Goal: Task Accomplishment & Management: Manage account settings

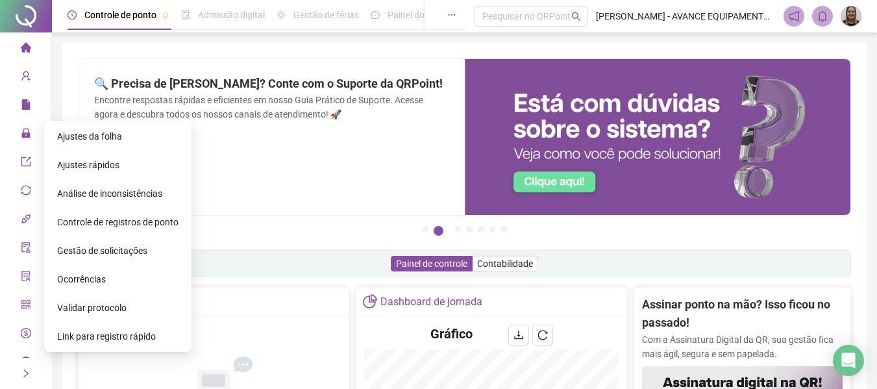
click at [75, 134] on span "Ajustes da folha" at bounding box center [89, 136] width 65 height 10
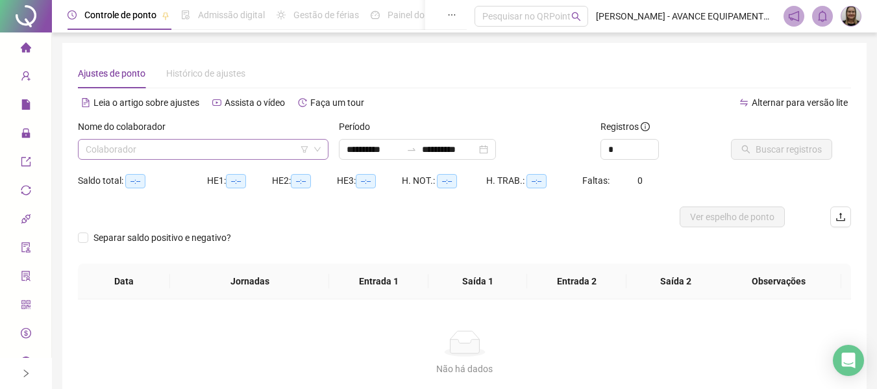
click at [216, 155] on input "search" at bounding box center [197, 149] width 223 height 19
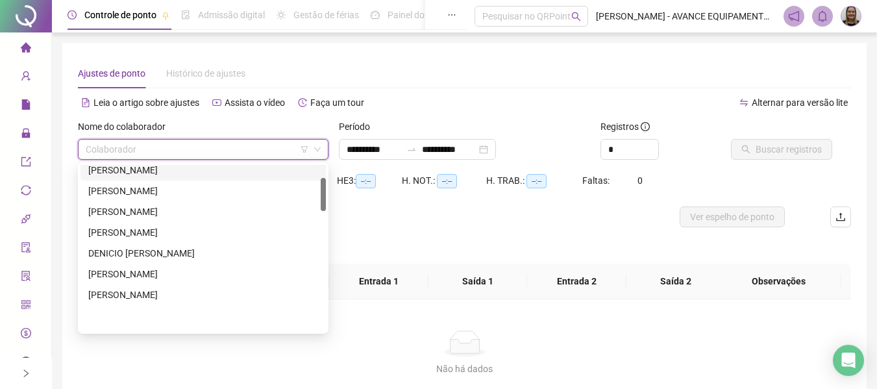
scroll to position [65, 0]
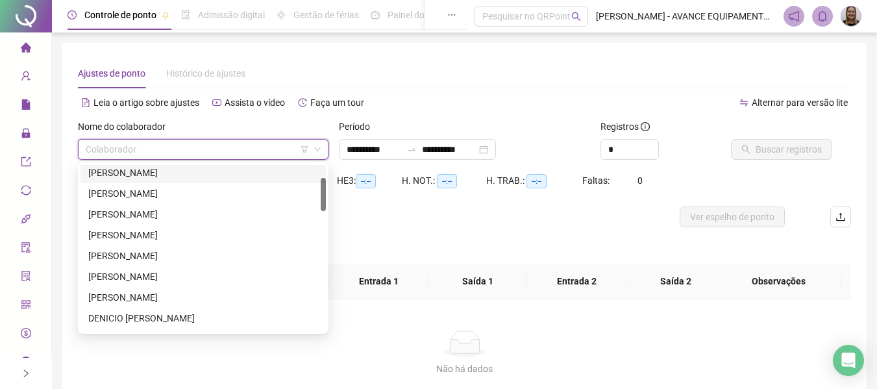
click at [166, 171] on div "[PERSON_NAME]" at bounding box center [203, 173] width 230 height 14
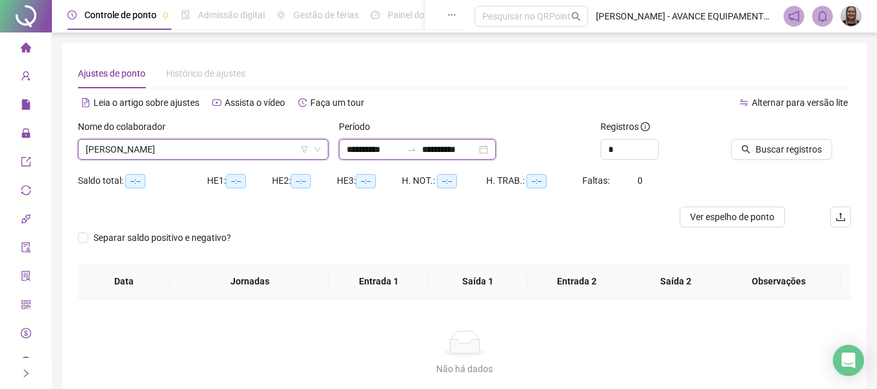
click at [388, 145] on input "**********" at bounding box center [374, 149] width 55 height 14
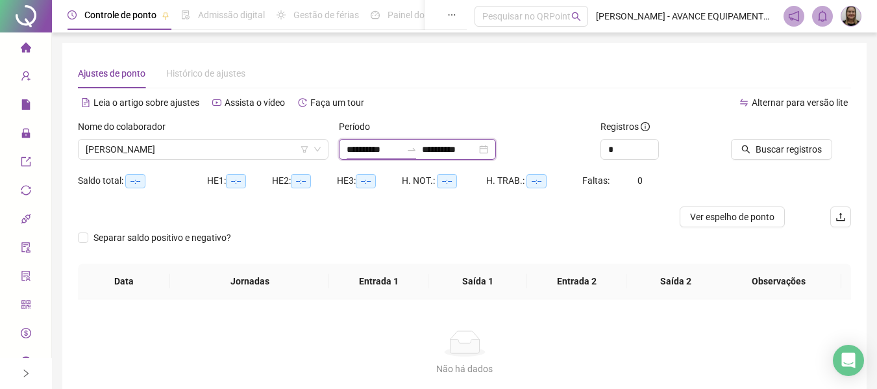
type input "**********"
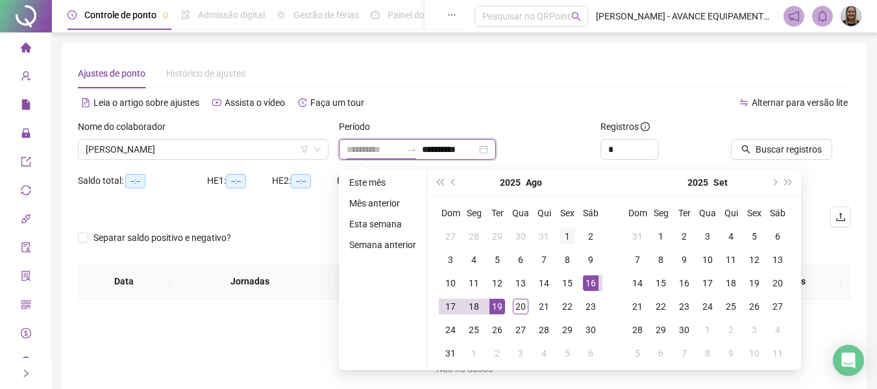
type input "**********"
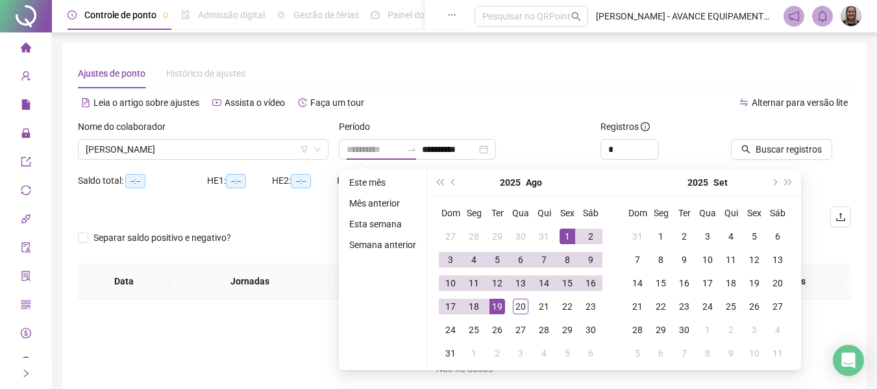
click at [565, 235] on div "1" at bounding box center [568, 237] width 16 height 16
type input "**********"
click at [498, 311] on div "19" at bounding box center [498, 307] width 16 height 16
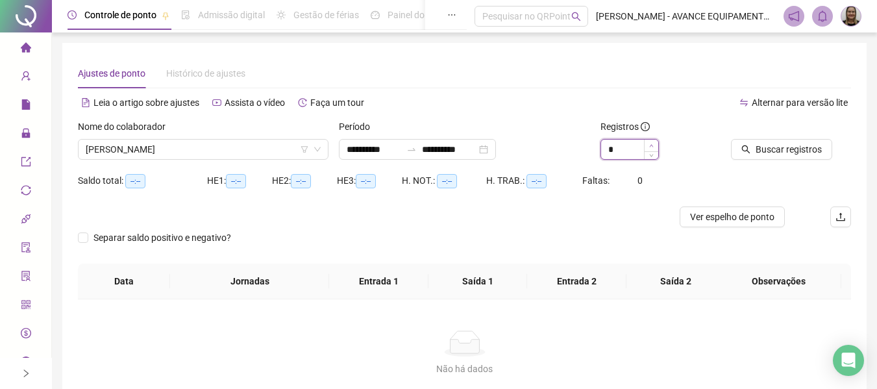
type input "*"
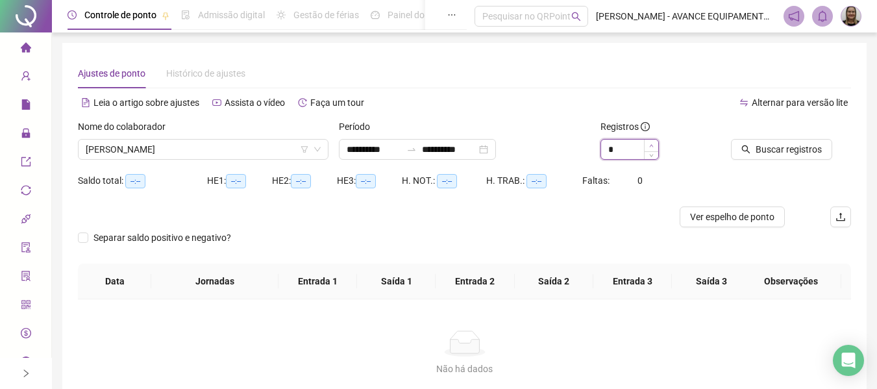
click at [655, 140] on span "Increase Value" at bounding box center [651, 146] width 14 height 12
click at [788, 142] on span "Buscar registros" at bounding box center [789, 149] width 66 height 14
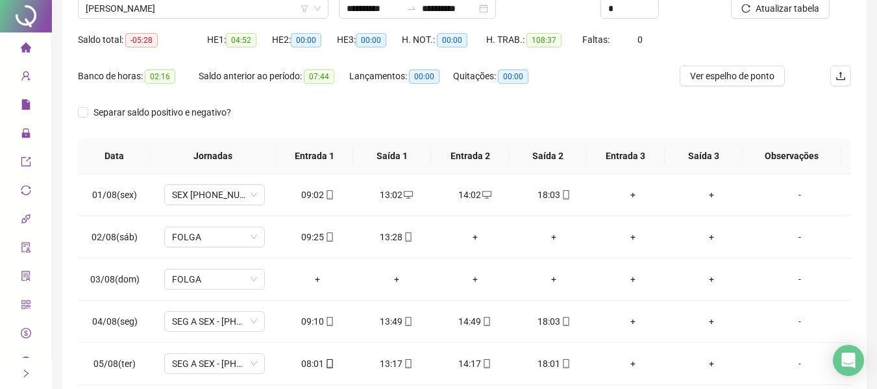
scroll to position [0, 0]
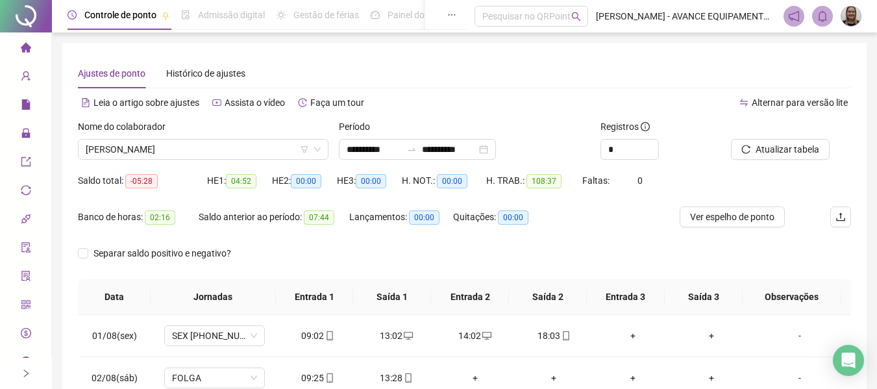
click at [29, 53] on li "Página inicial" at bounding box center [26, 48] width 46 height 26
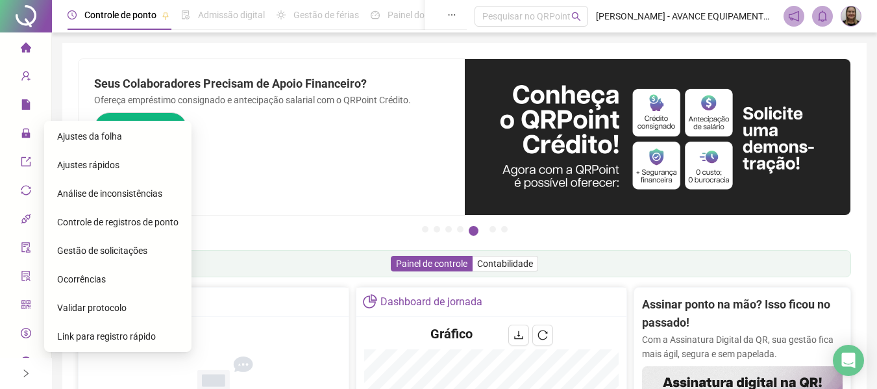
click at [129, 256] on span "Gestão de solicitações" at bounding box center [102, 250] width 90 height 10
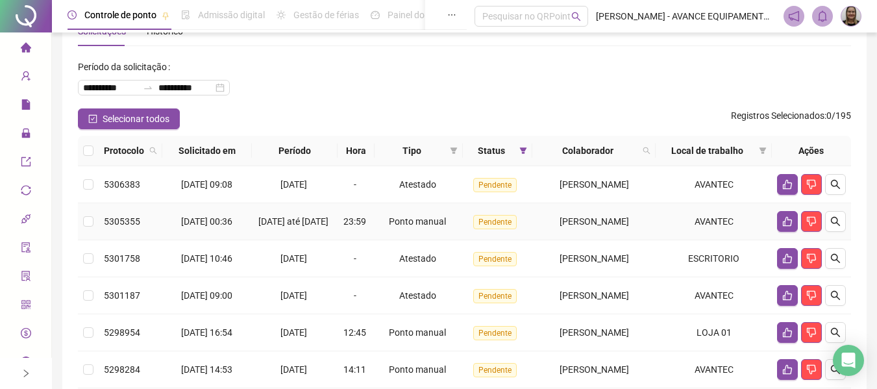
scroll to position [65, 0]
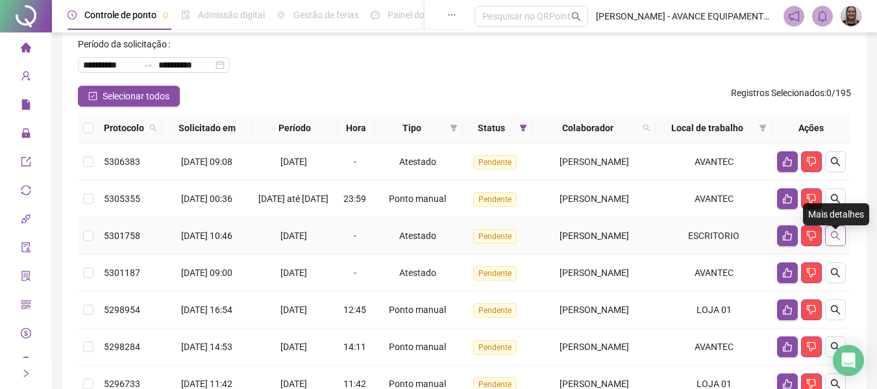
click at [833, 241] on icon "search" at bounding box center [835, 235] width 10 height 10
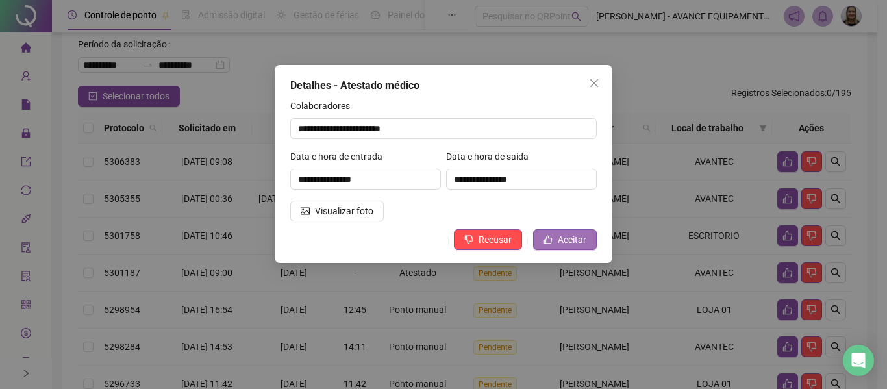
click at [558, 238] on button "Aceitar" at bounding box center [565, 239] width 64 height 21
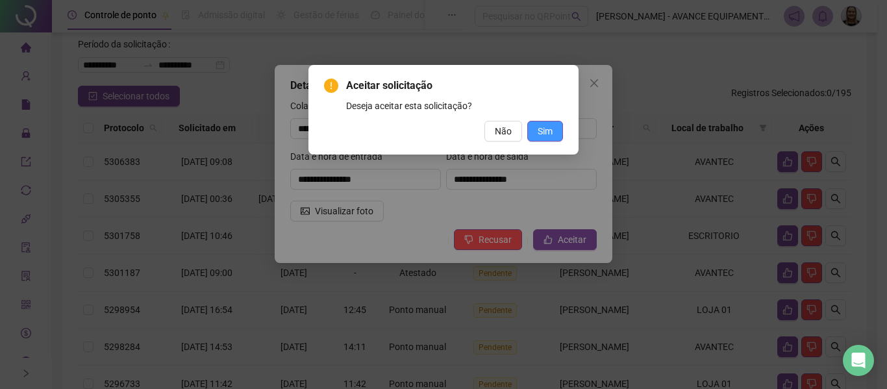
click at [540, 125] on span "Sim" at bounding box center [545, 131] width 15 height 14
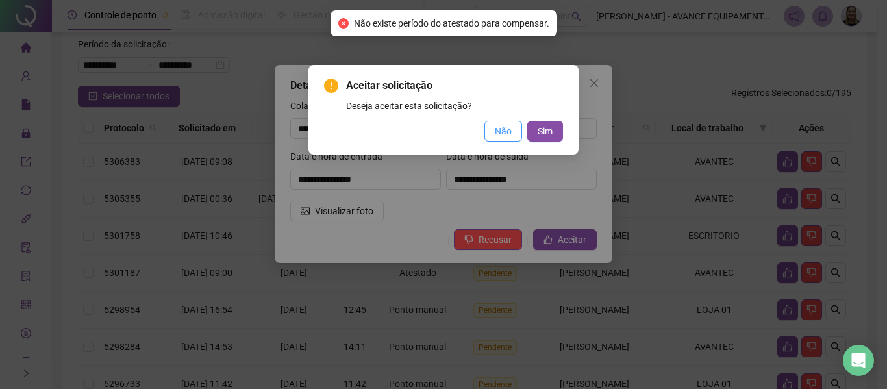
click at [499, 138] on span "Não" at bounding box center [503, 131] width 17 height 14
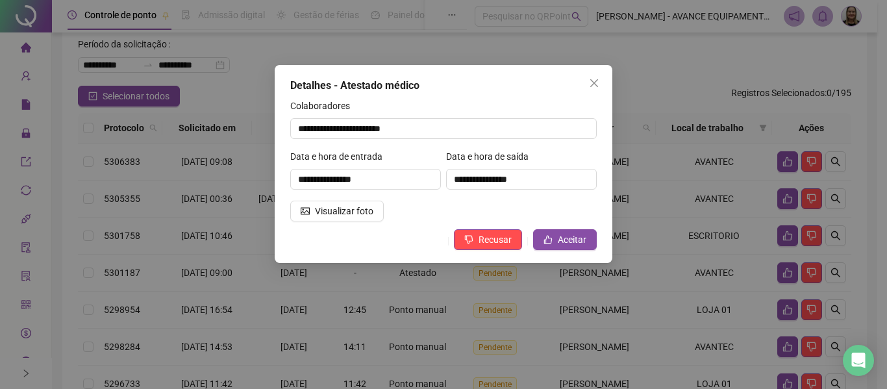
click at [597, 81] on icon "close" at bounding box center [594, 83] width 10 height 10
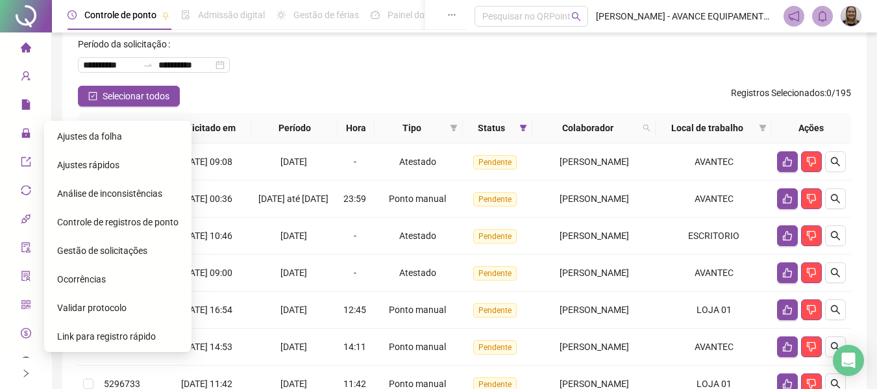
drag, startPoint x: 92, startPoint y: 141, endPoint x: 127, endPoint y: 136, distance: 36.1
click at [92, 140] on span "Ajustes da folha" at bounding box center [89, 136] width 65 height 10
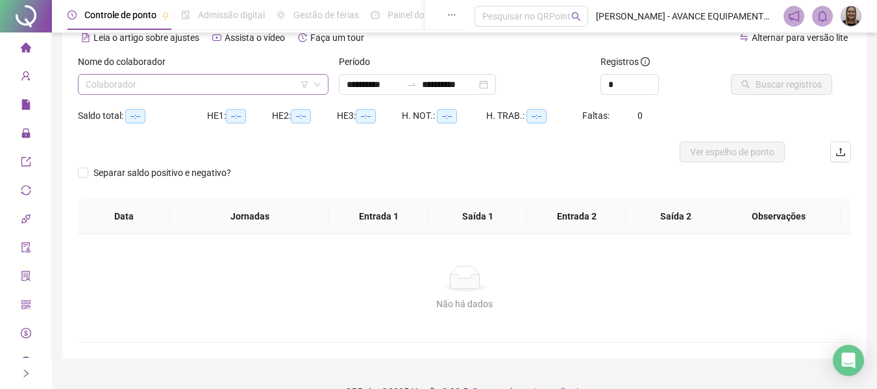
click at [198, 86] on input "search" at bounding box center [197, 84] width 223 height 19
type input "**********"
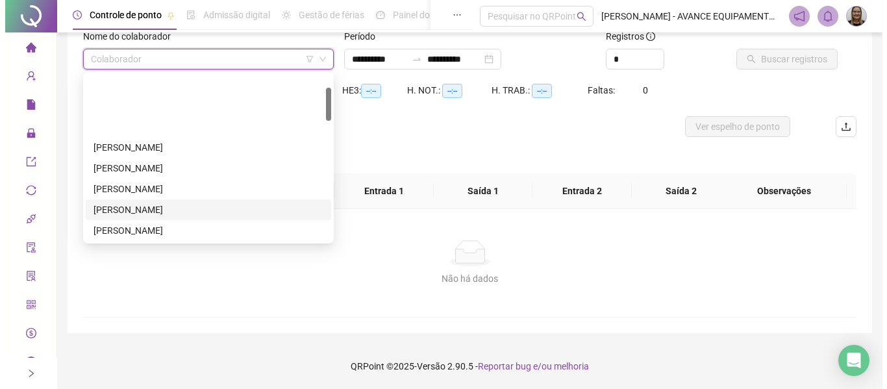
scroll to position [130, 0]
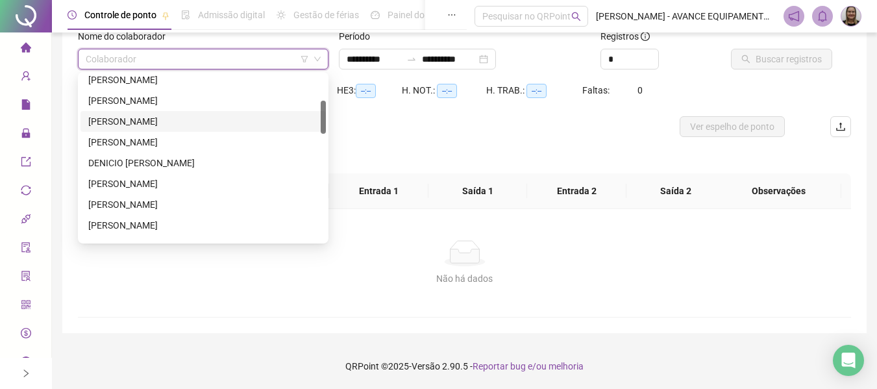
drag, startPoint x: 143, startPoint y: 124, endPoint x: 153, endPoint y: 125, distance: 10.4
click at [143, 125] on div "[PERSON_NAME]" at bounding box center [203, 121] width 230 height 14
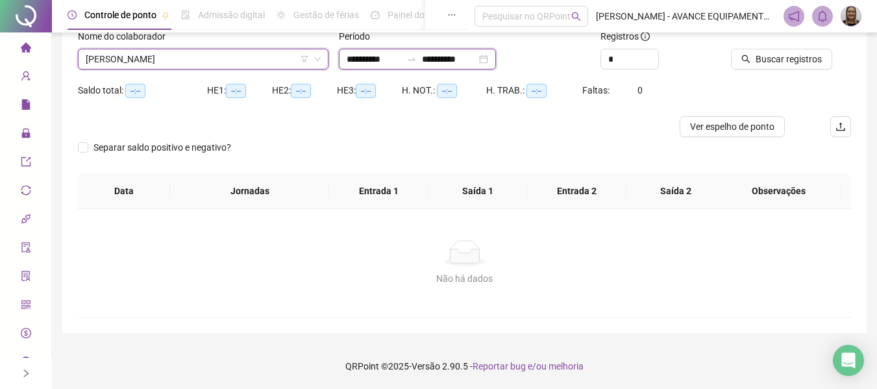
click at [358, 59] on input "**********" at bounding box center [374, 59] width 55 height 14
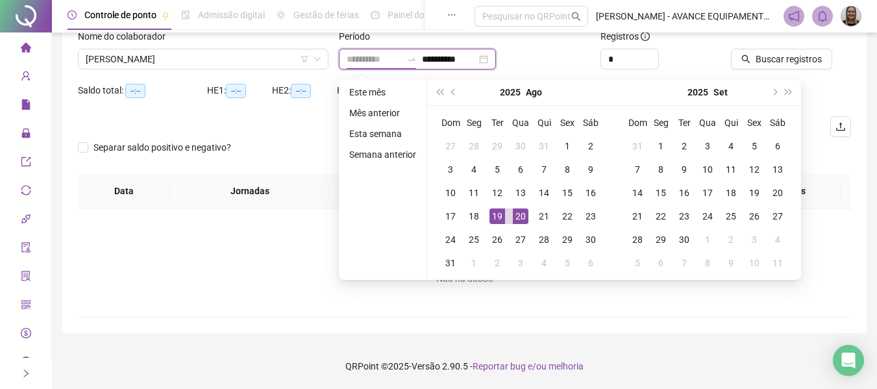
type input "**********"
click at [495, 216] on div "19" at bounding box center [498, 216] width 16 height 16
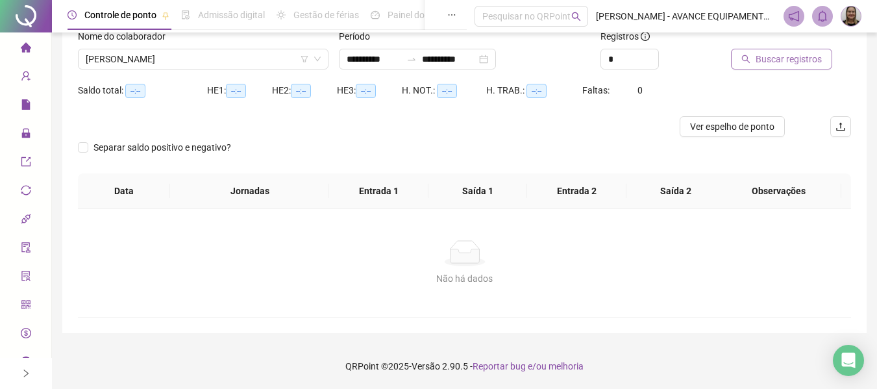
click at [768, 53] on span "Buscar registros" at bounding box center [789, 59] width 66 height 14
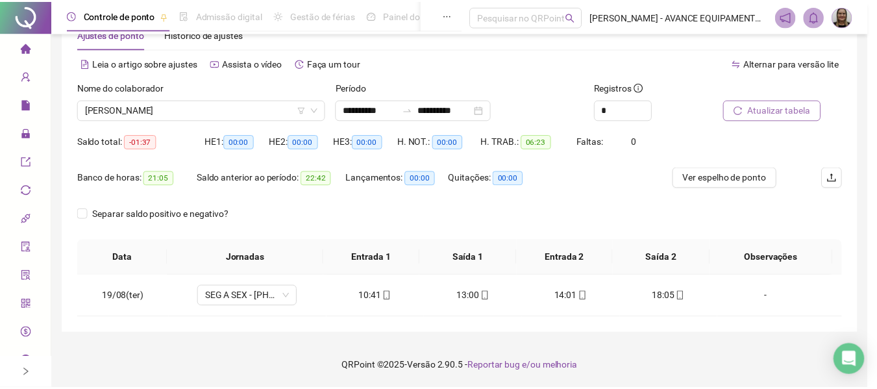
scroll to position [40, 0]
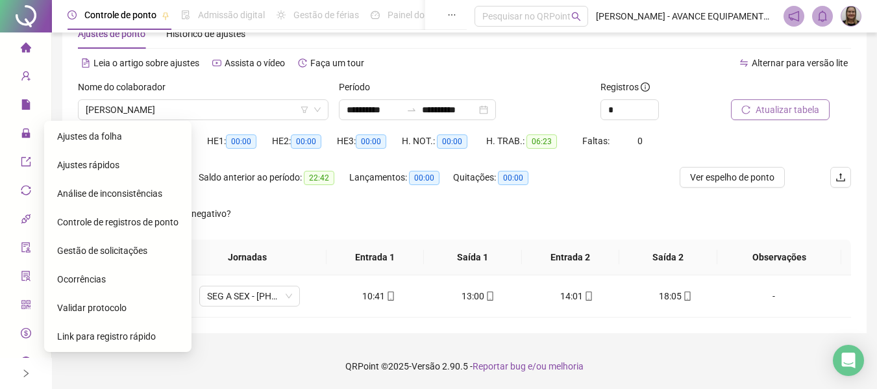
click at [120, 253] on span "Gestão de solicitações" at bounding box center [102, 250] width 90 height 10
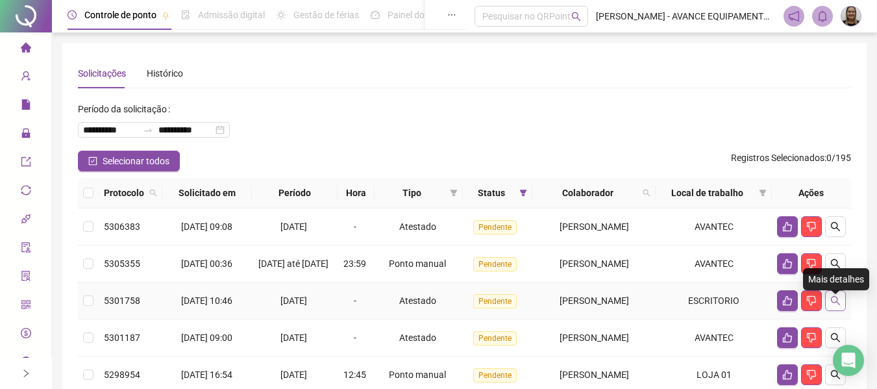
click at [839, 306] on icon "search" at bounding box center [835, 300] width 10 height 10
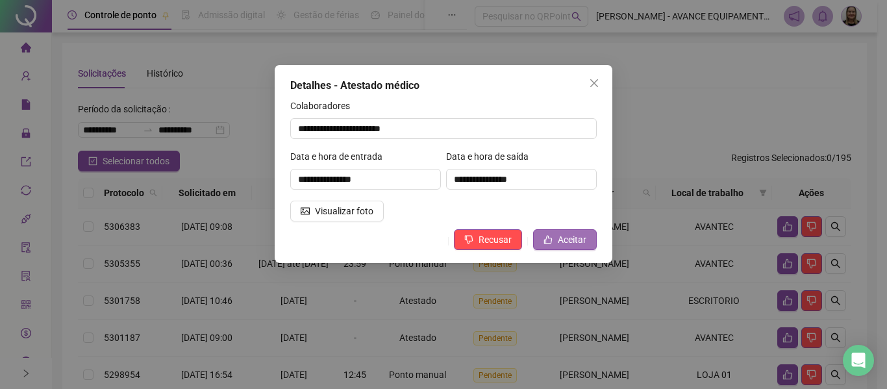
click at [554, 236] on button "Aceitar" at bounding box center [565, 239] width 64 height 21
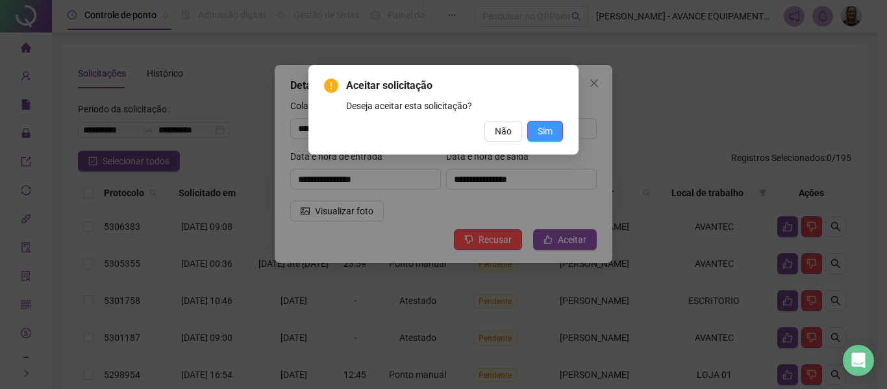
click at [547, 138] on span "Sim" at bounding box center [545, 131] width 15 height 14
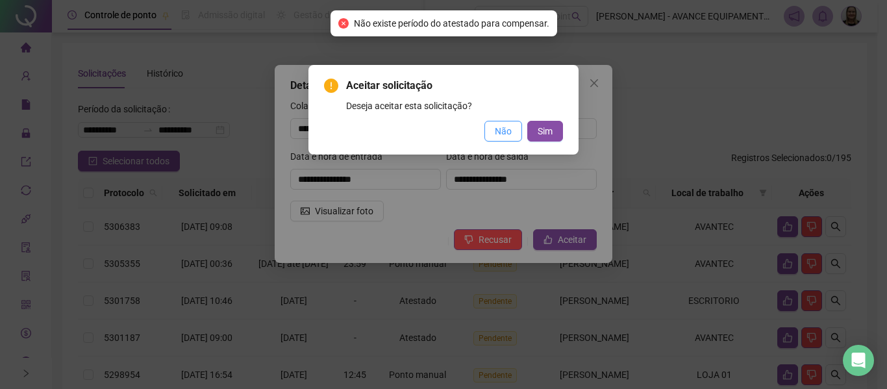
drag, startPoint x: 504, startPoint y: 136, endPoint x: 527, endPoint y: 230, distance: 97.0
click at [504, 136] on span "Não" at bounding box center [503, 131] width 17 height 14
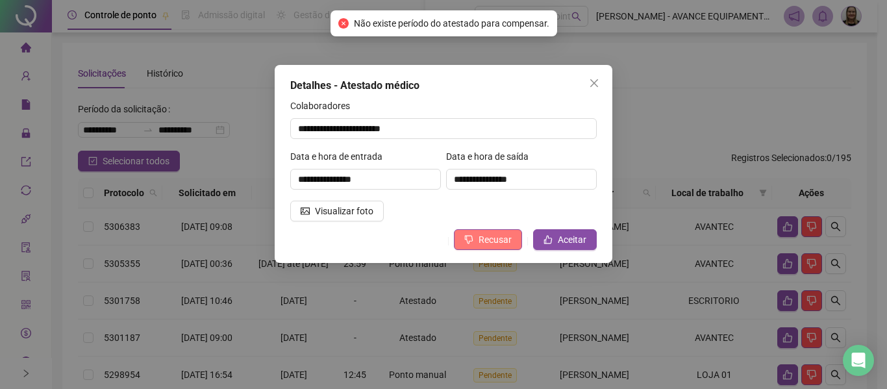
click at [489, 243] on span "Recusar" at bounding box center [495, 239] width 33 height 14
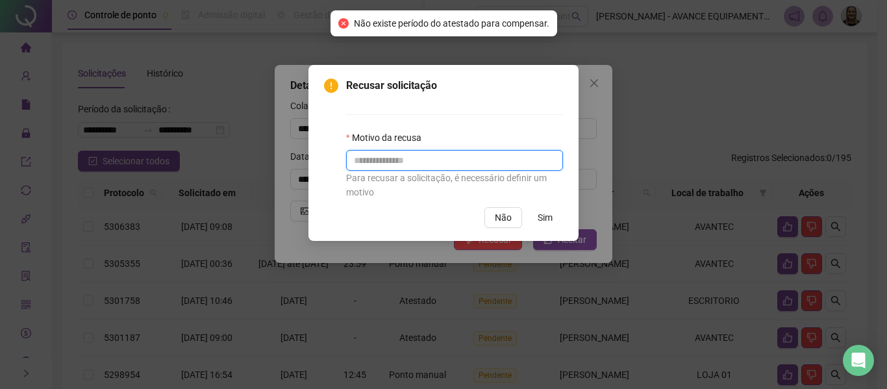
click at [427, 151] on input "text" at bounding box center [454, 160] width 217 height 21
click at [419, 166] on input "text" at bounding box center [454, 160] width 217 height 21
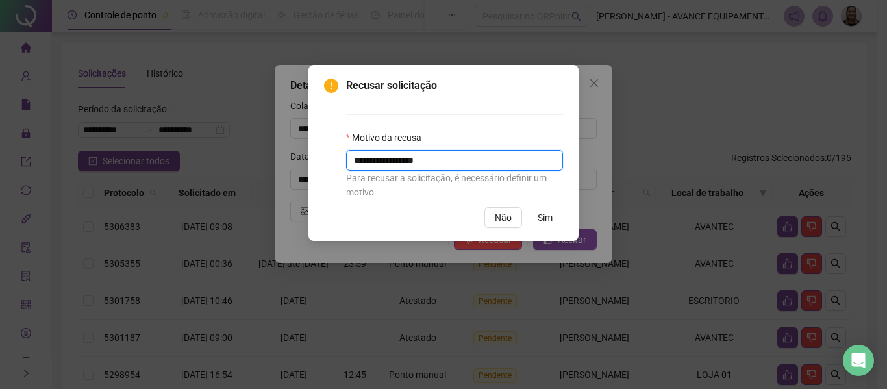
type input "**********"
click at [551, 212] on span "Sim" at bounding box center [545, 217] width 15 height 14
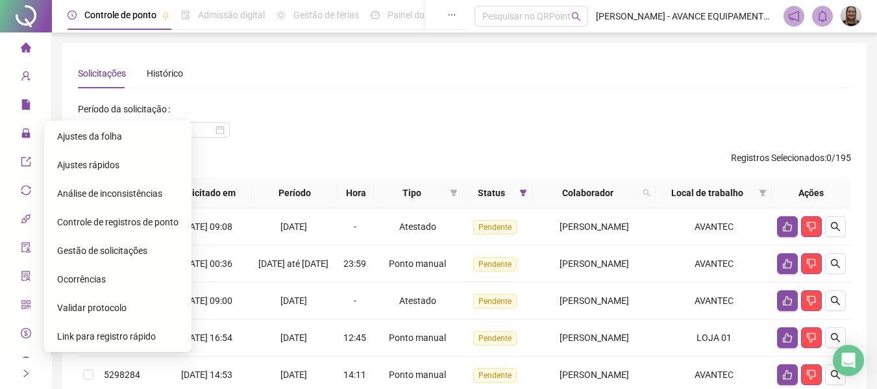
click at [112, 255] on span "Gestão de solicitações" at bounding box center [102, 250] width 90 height 10
click at [73, 135] on span "Ajustes da folha" at bounding box center [89, 136] width 65 height 10
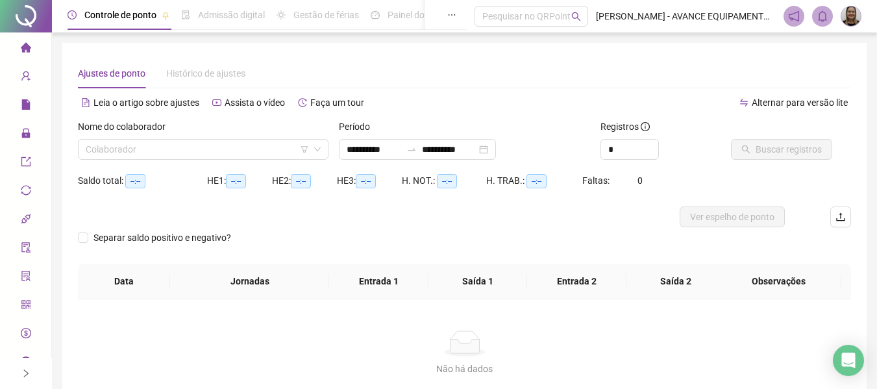
type input "**********"
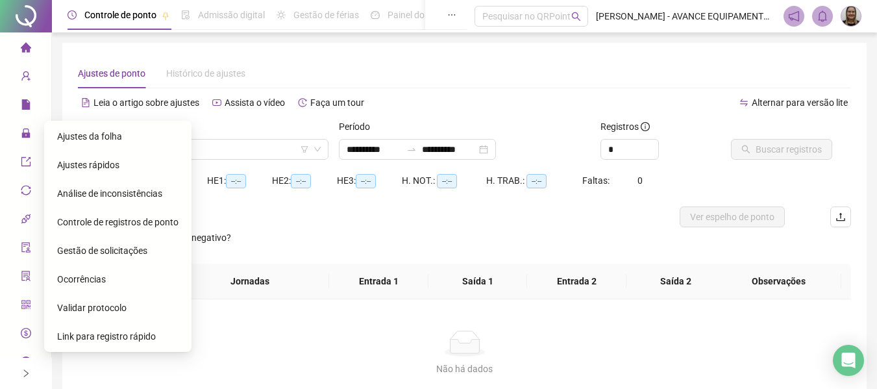
click at [126, 253] on span "Gestão de solicitações" at bounding box center [102, 250] width 90 height 10
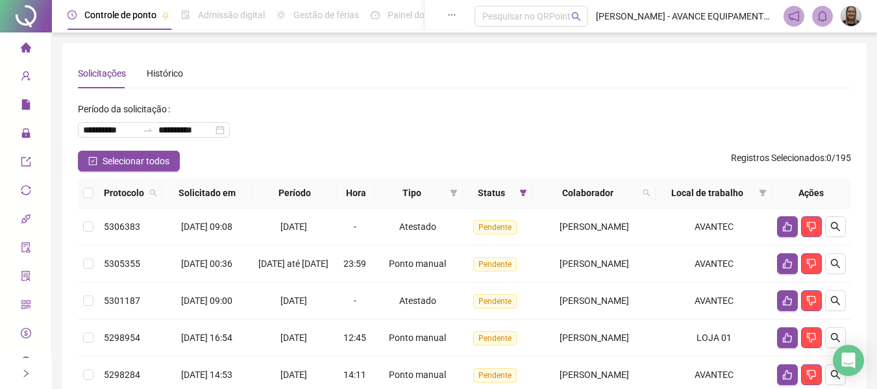
click at [14, 42] on li "Página inicial" at bounding box center [26, 48] width 46 height 26
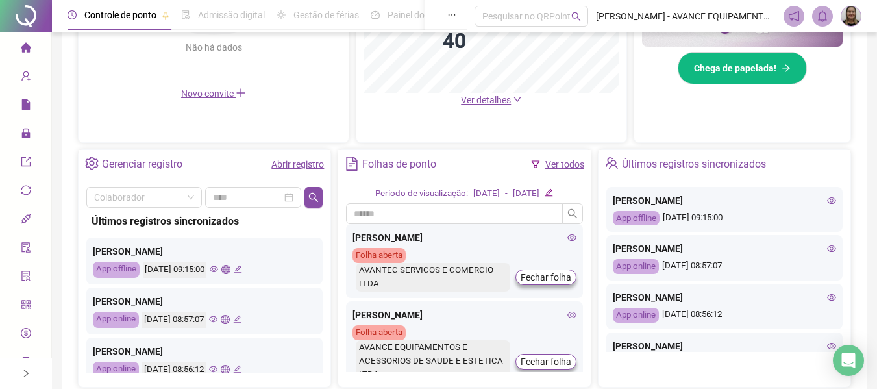
click at [25, 47] on icon "home" at bounding box center [25, 47] width 10 height 10
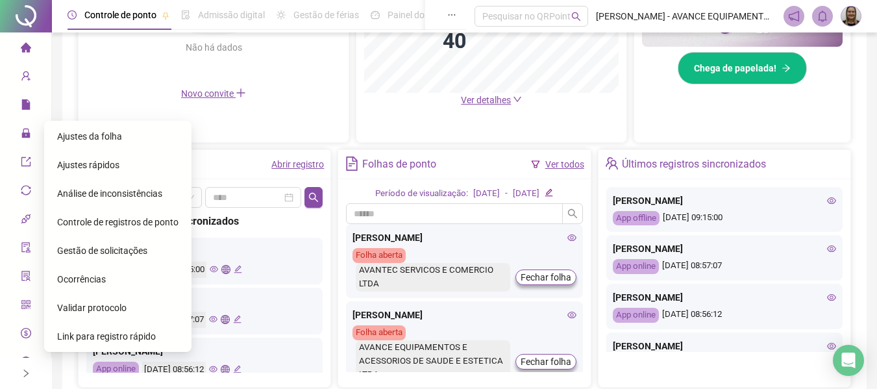
click at [144, 252] on span "Gestão de solicitações" at bounding box center [102, 250] width 90 height 10
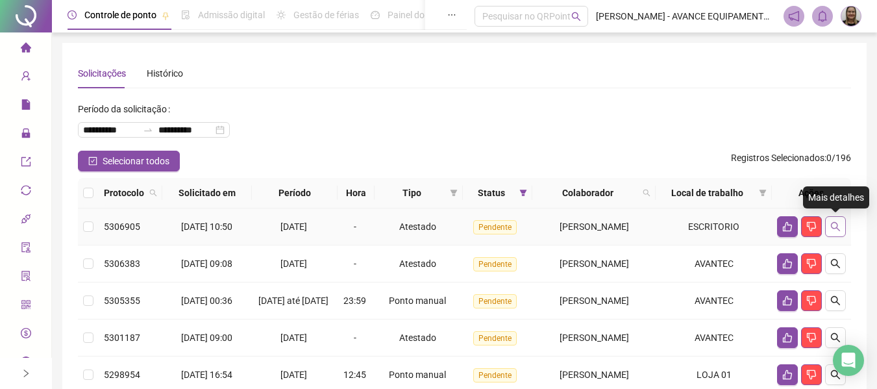
click at [836, 223] on icon "search" at bounding box center [835, 226] width 9 height 9
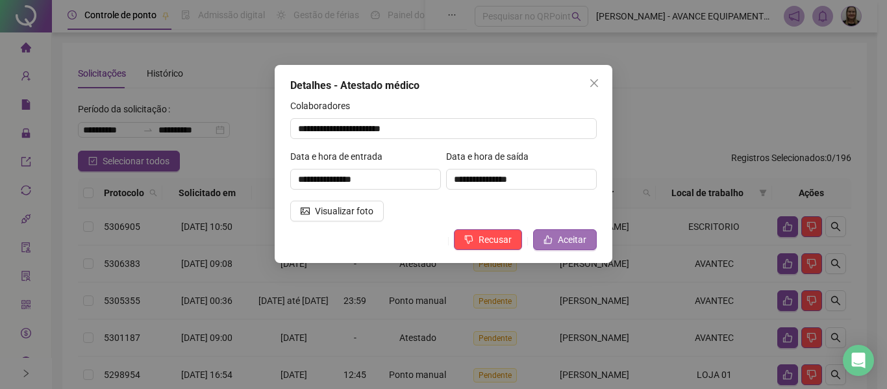
click at [566, 238] on span "Aceitar" at bounding box center [572, 239] width 29 height 14
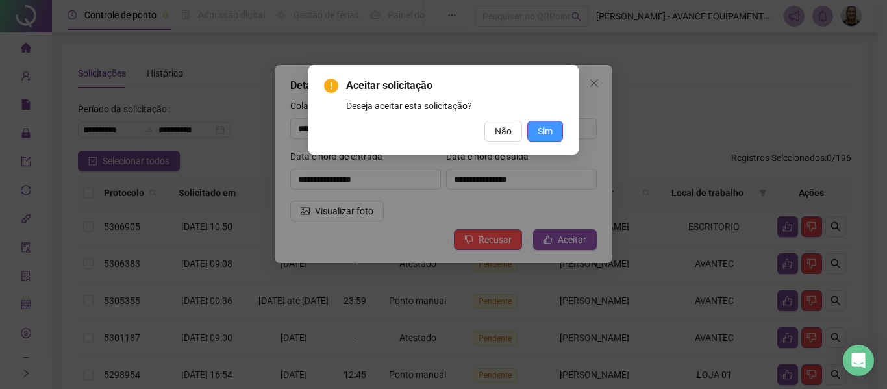
click at [538, 136] on span "Sim" at bounding box center [545, 131] width 15 height 14
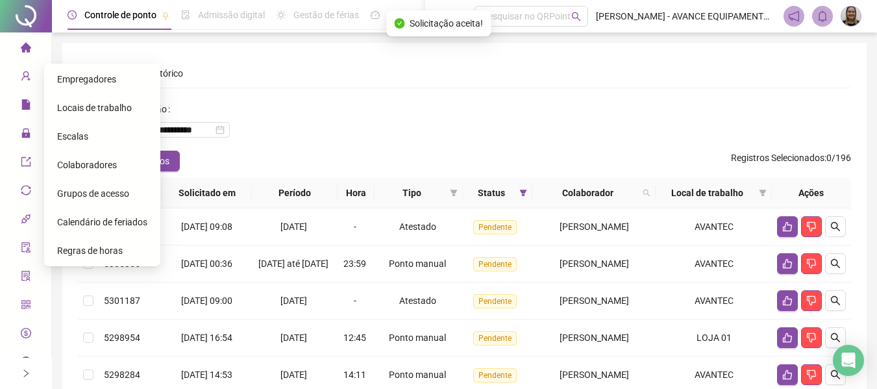
click at [13, 44] on li "Página inicial" at bounding box center [26, 48] width 46 height 26
